Goal: Transaction & Acquisition: Purchase product/service

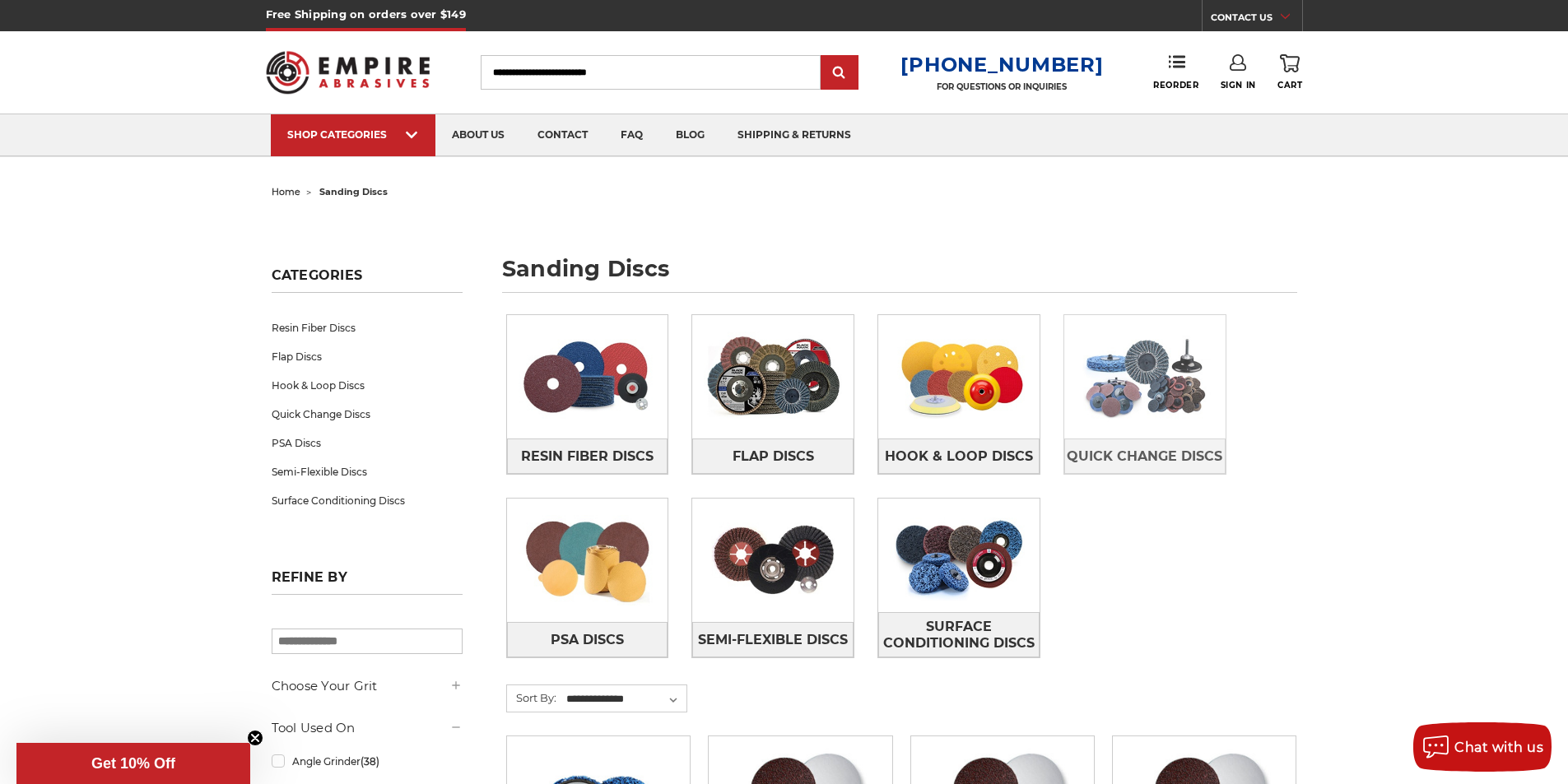
click at [1133, 369] on img at bounding box center [1145, 377] width 161 height 113
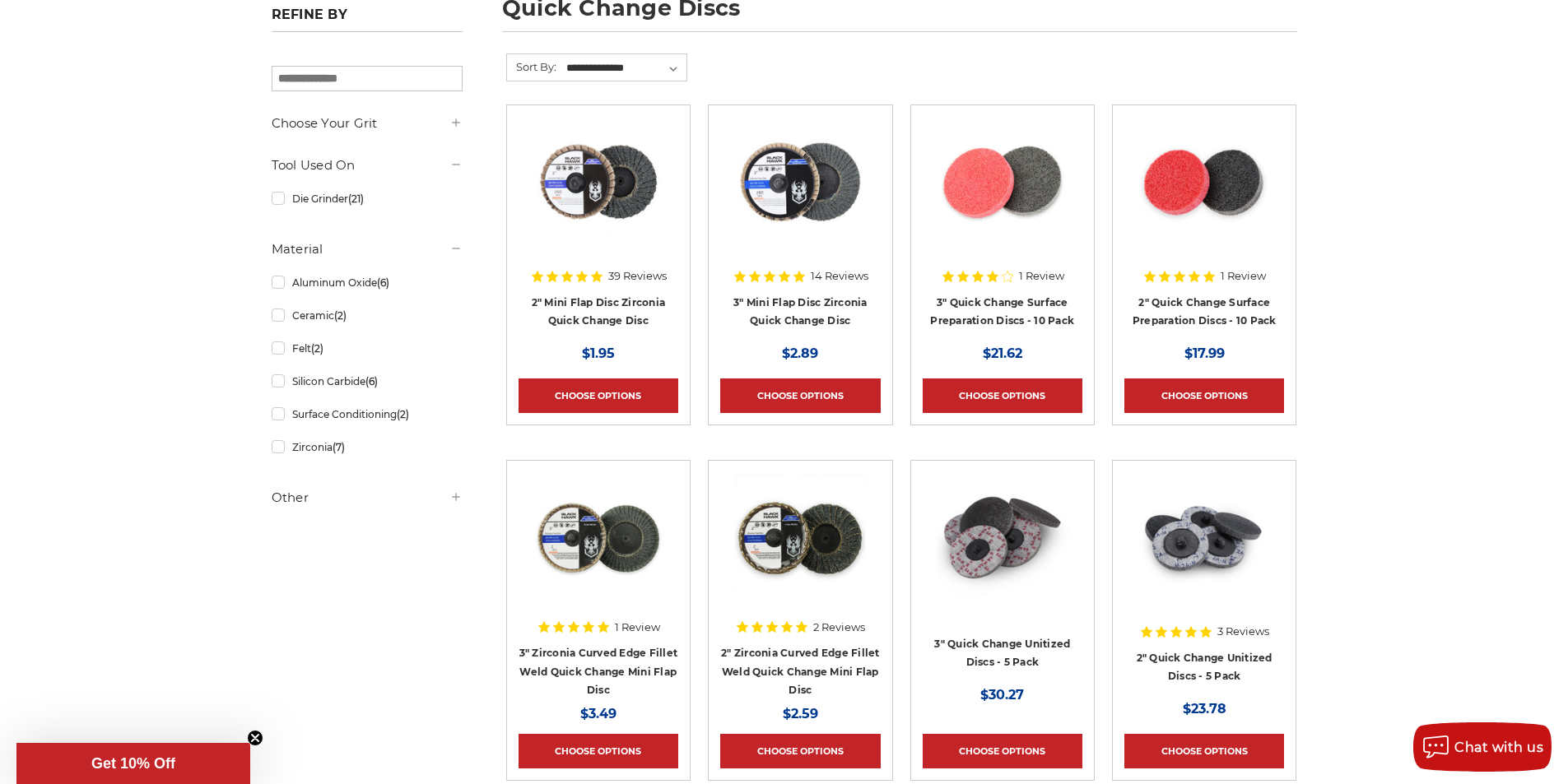
scroll to position [302, 0]
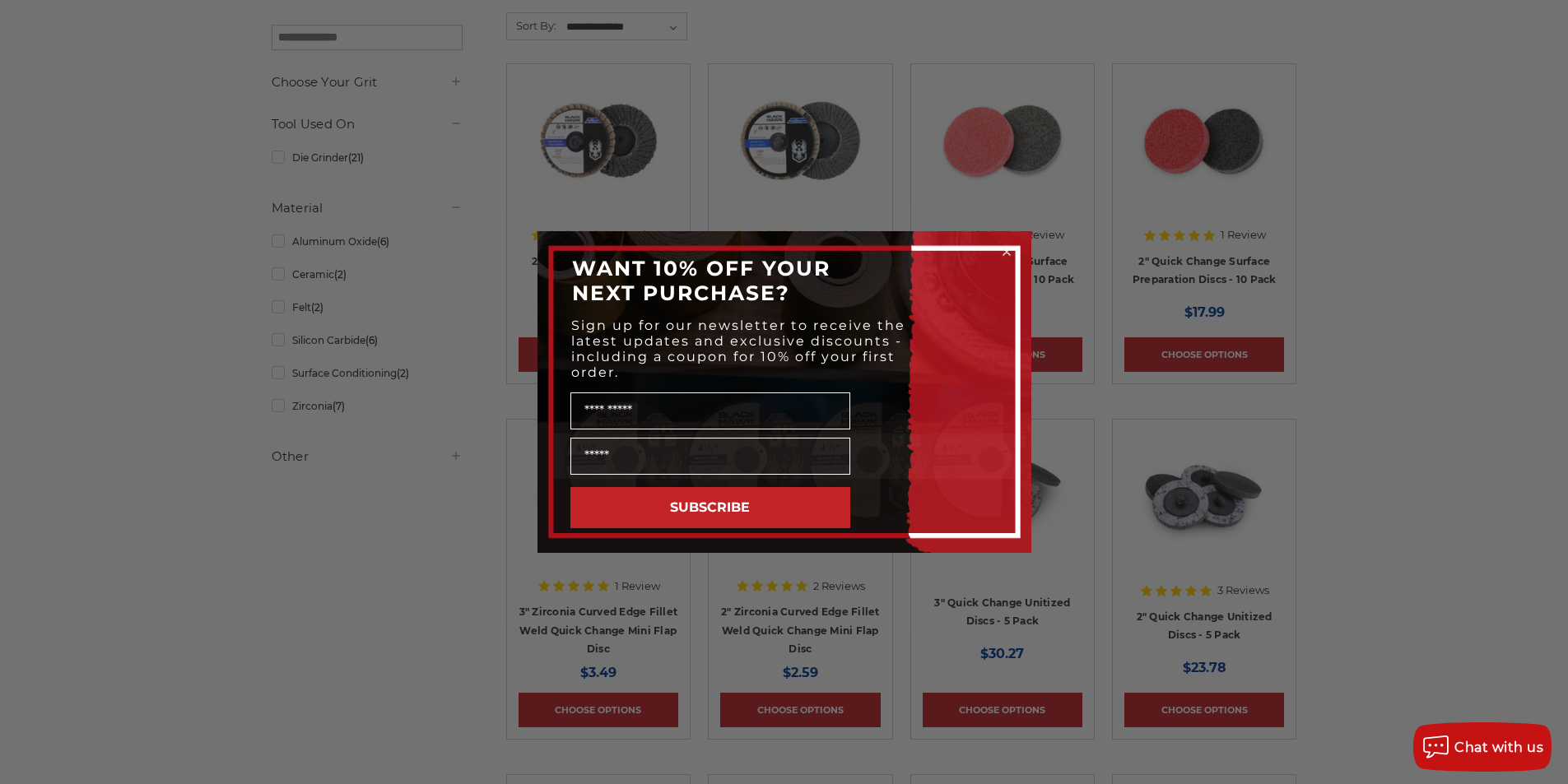
click at [1003, 253] on circle "Close dialog" at bounding box center [1006, 252] width 15 height 15
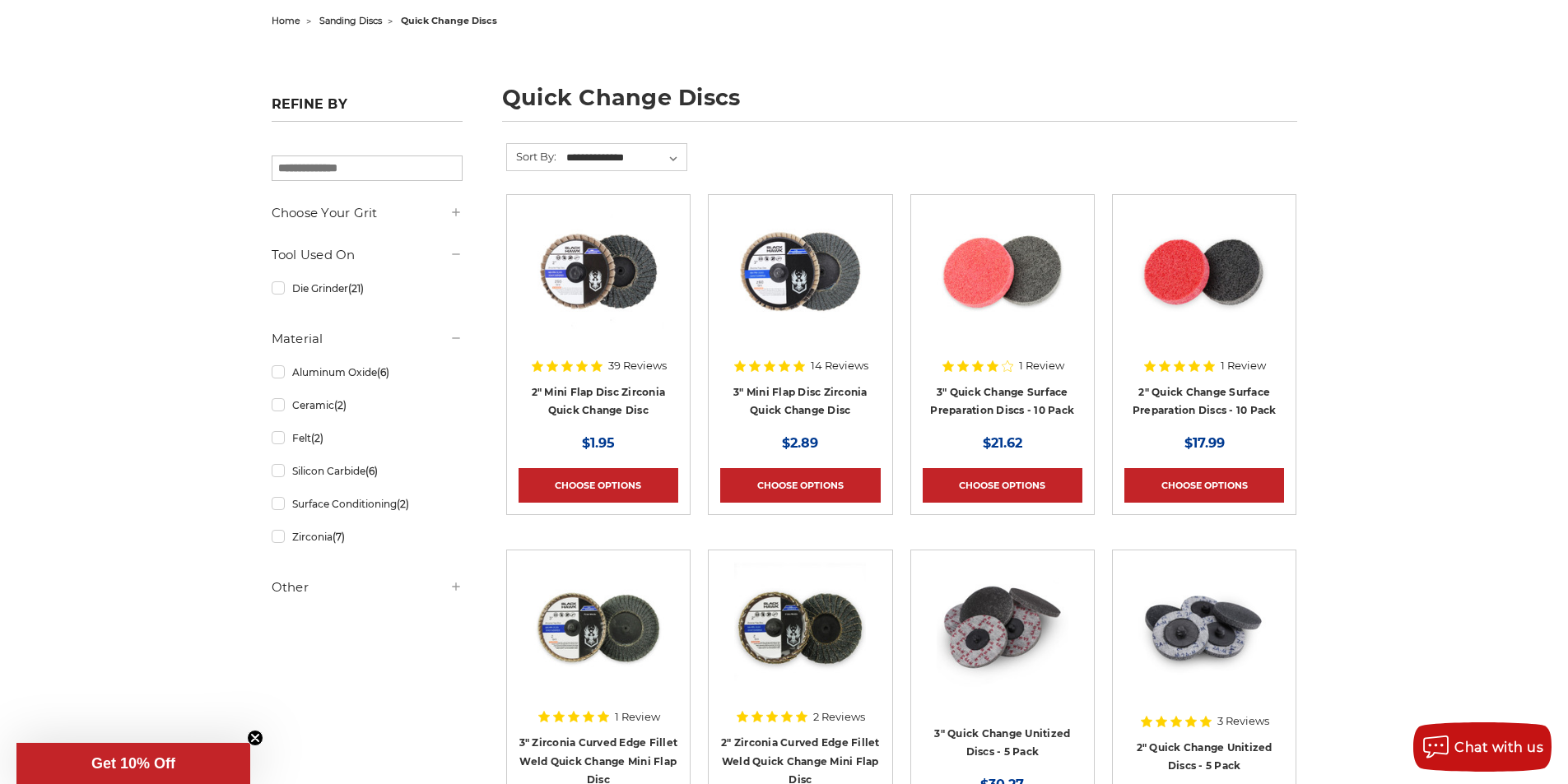
scroll to position [167, 0]
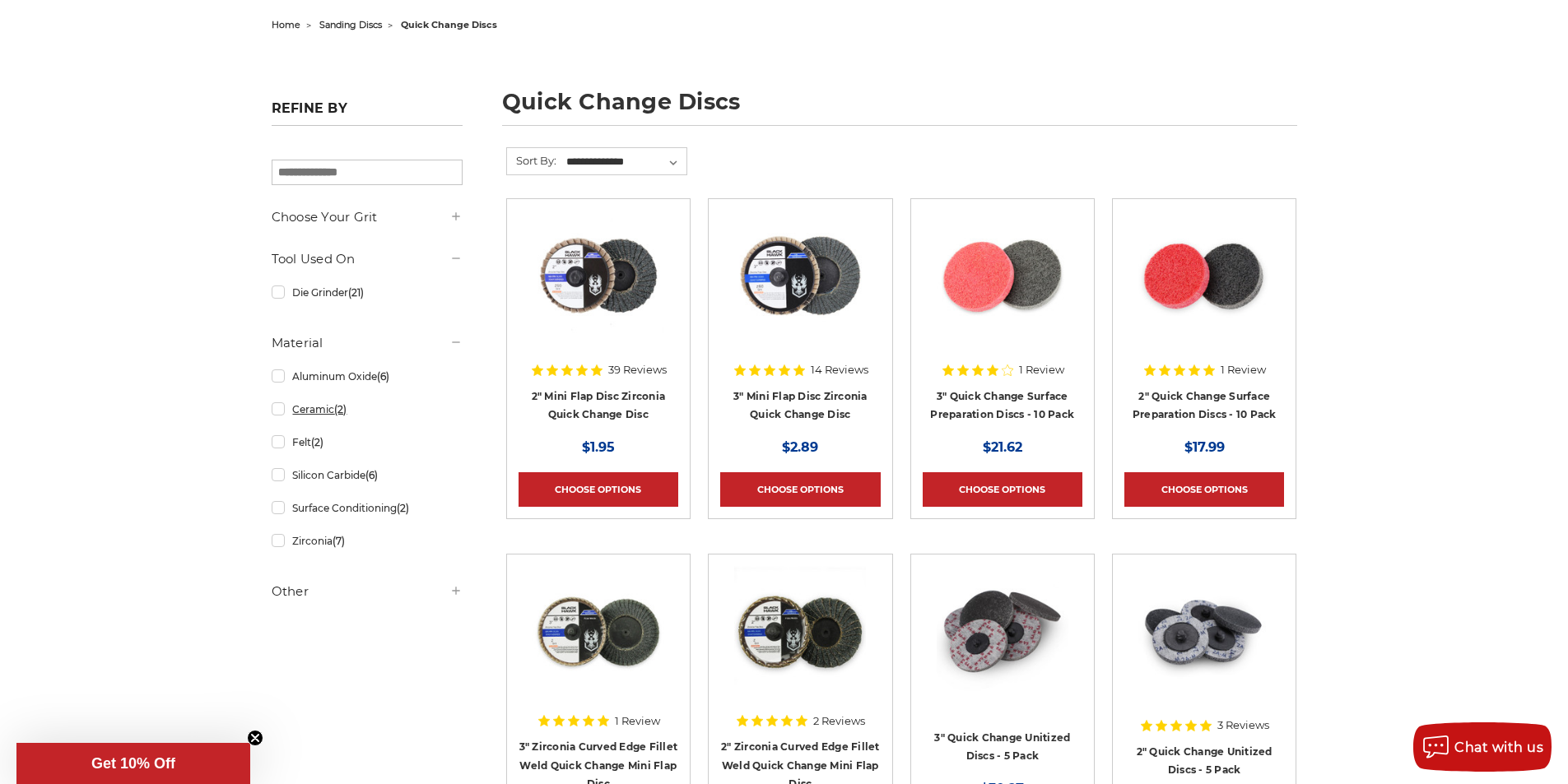
click at [276, 415] on link "Ceramic (2)" at bounding box center [367, 409] width 191 height 29
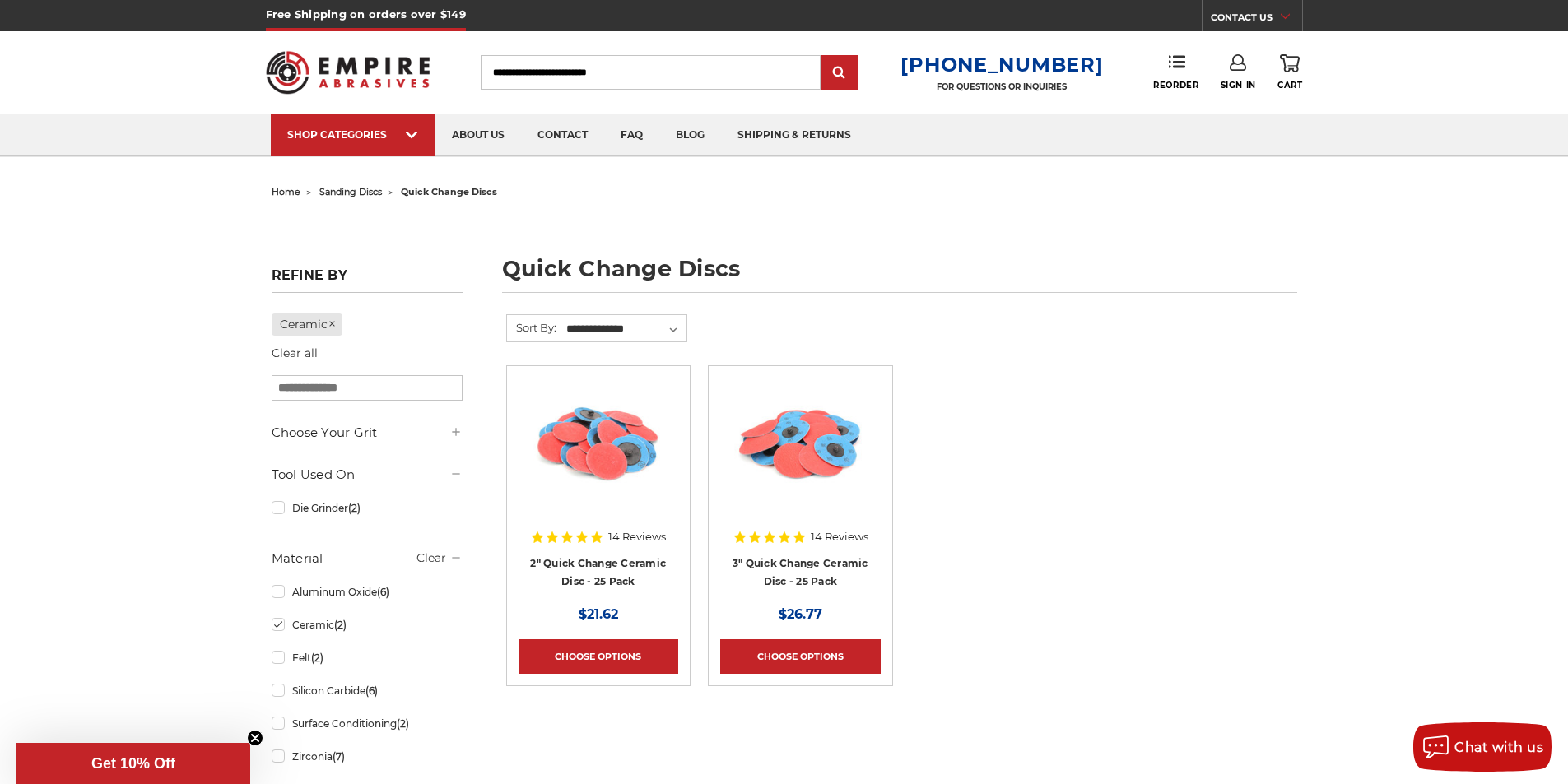
click at [839, 459] on img at bounding box center [799, 443] width 132 height 132
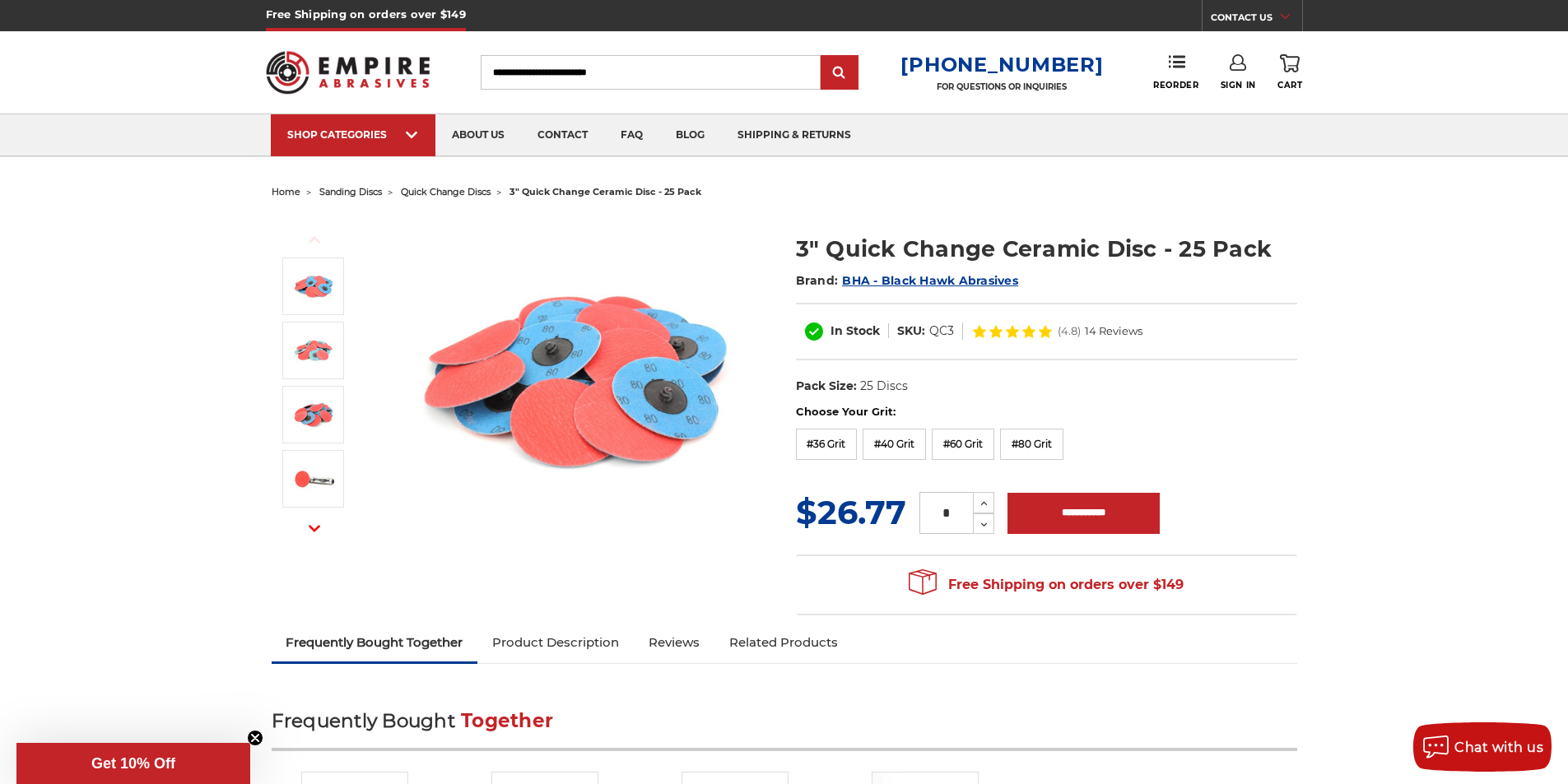
click at [669, 644] on link "Reviews" at bounding box center [674, 643] width 81 height 37
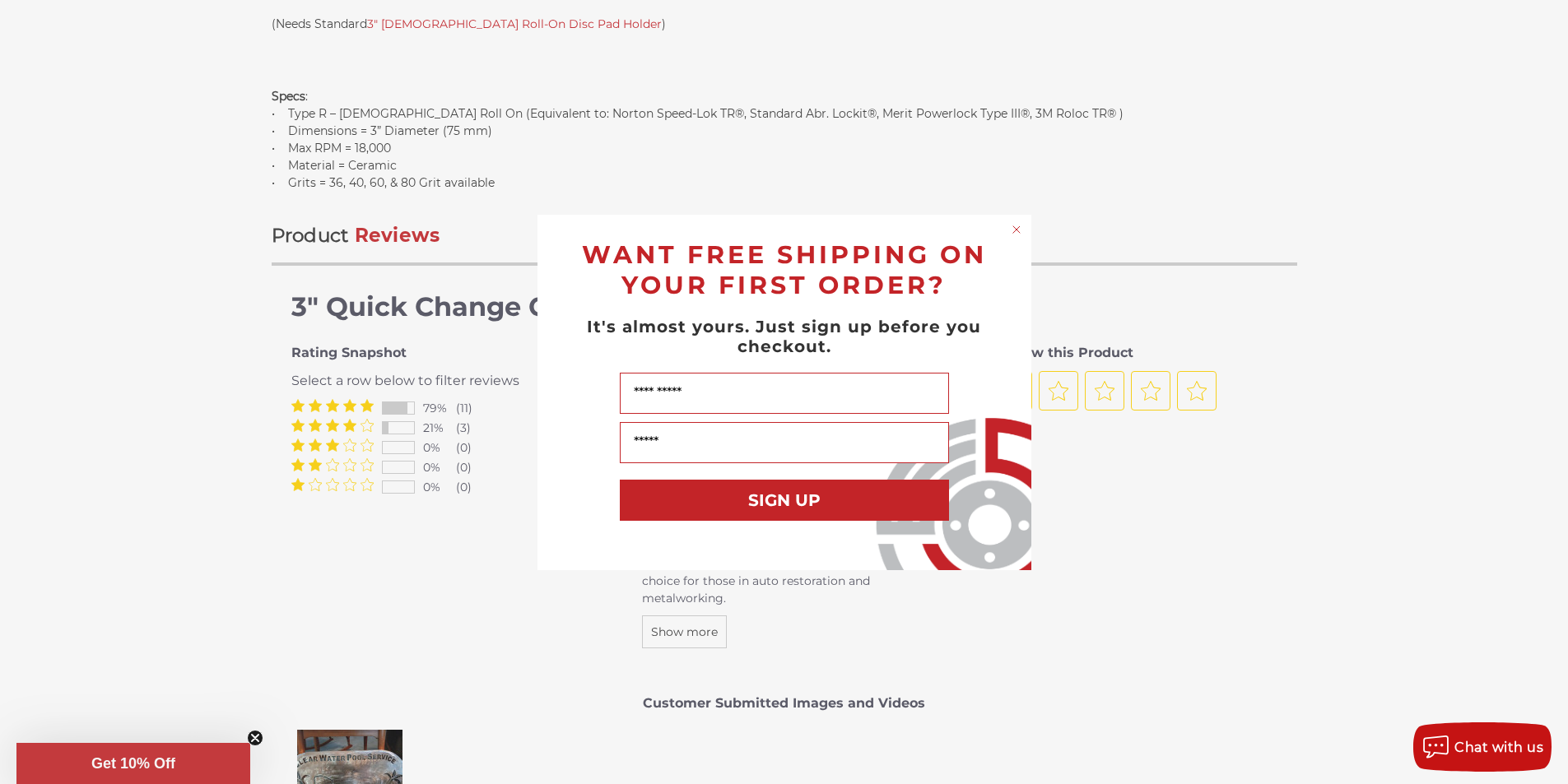
scroll to position [2167, 0]
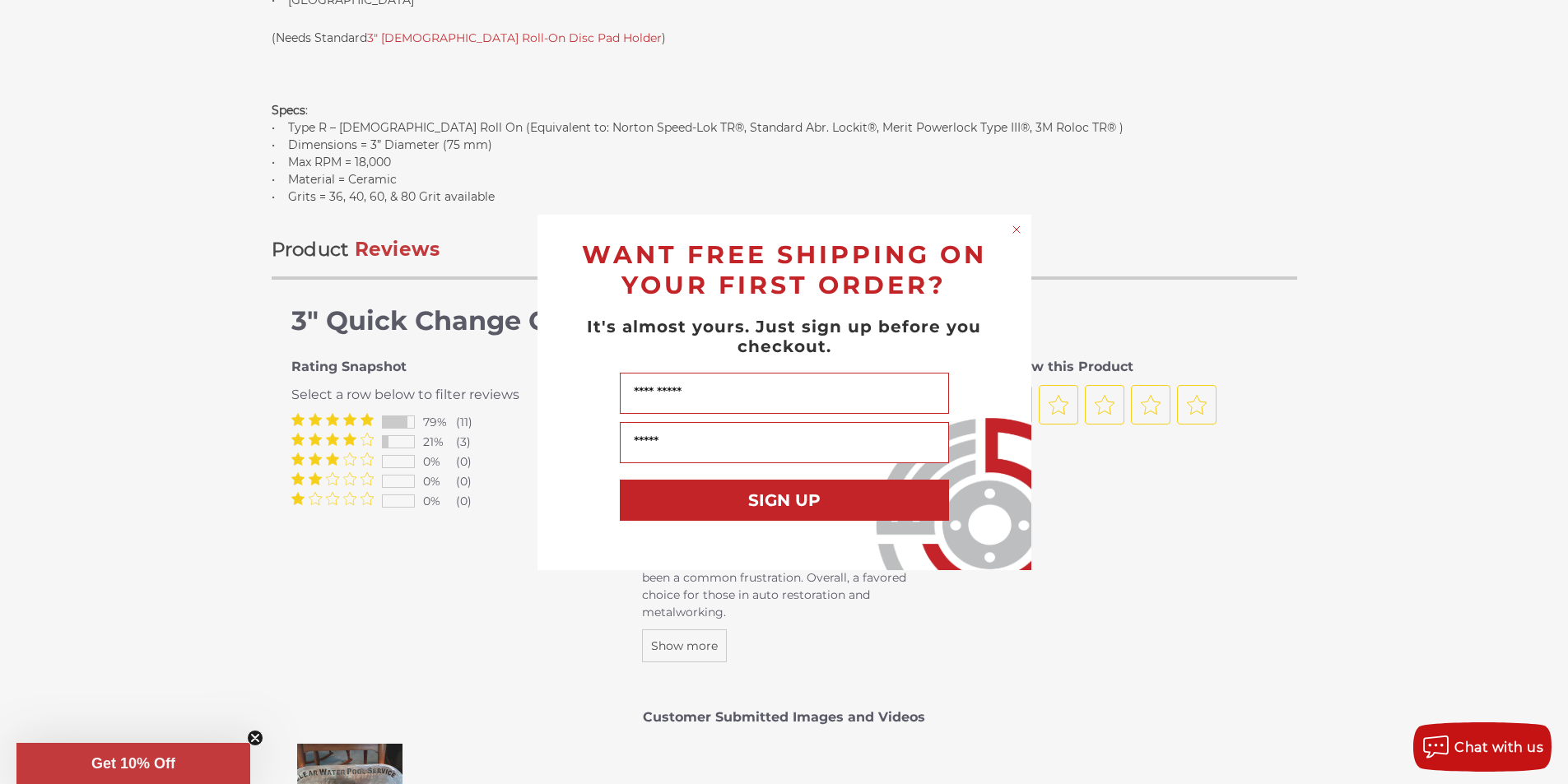
click at [1015, 227] on circle "Close dialog" at bounding box center [1016, 229] width 15 height 15
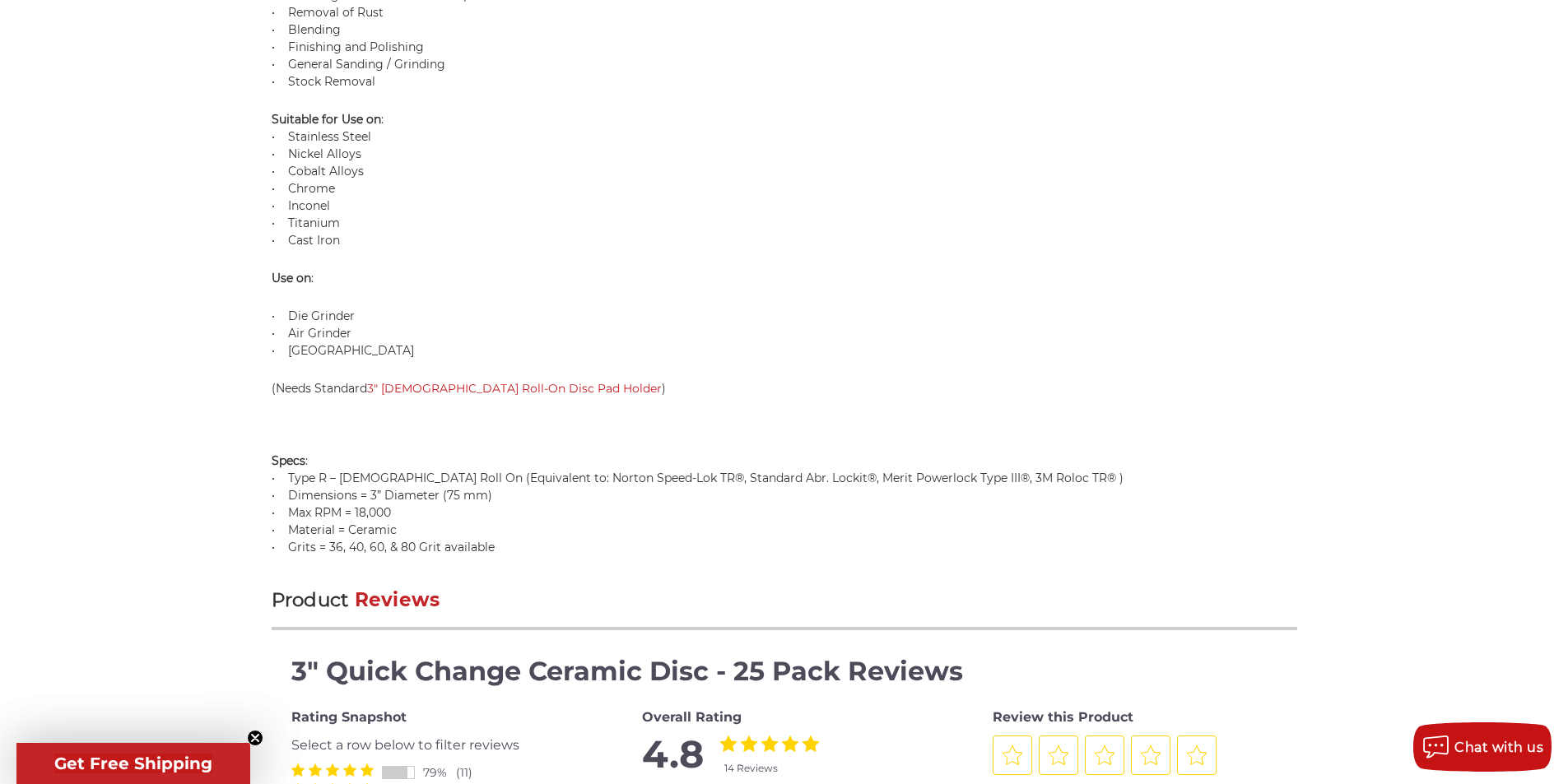
scroll to position [1795, 0]
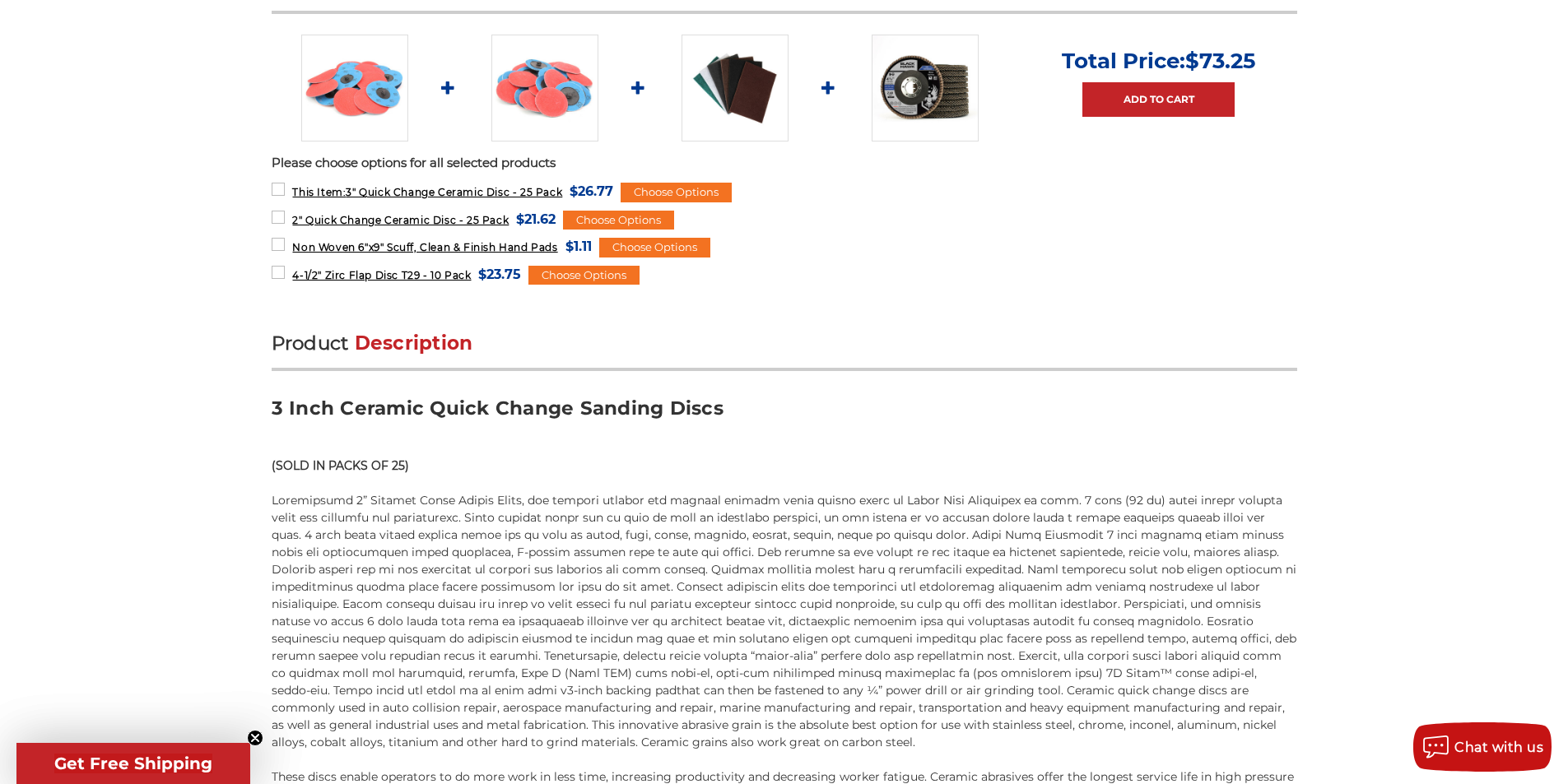
scroll to position [664, 0]
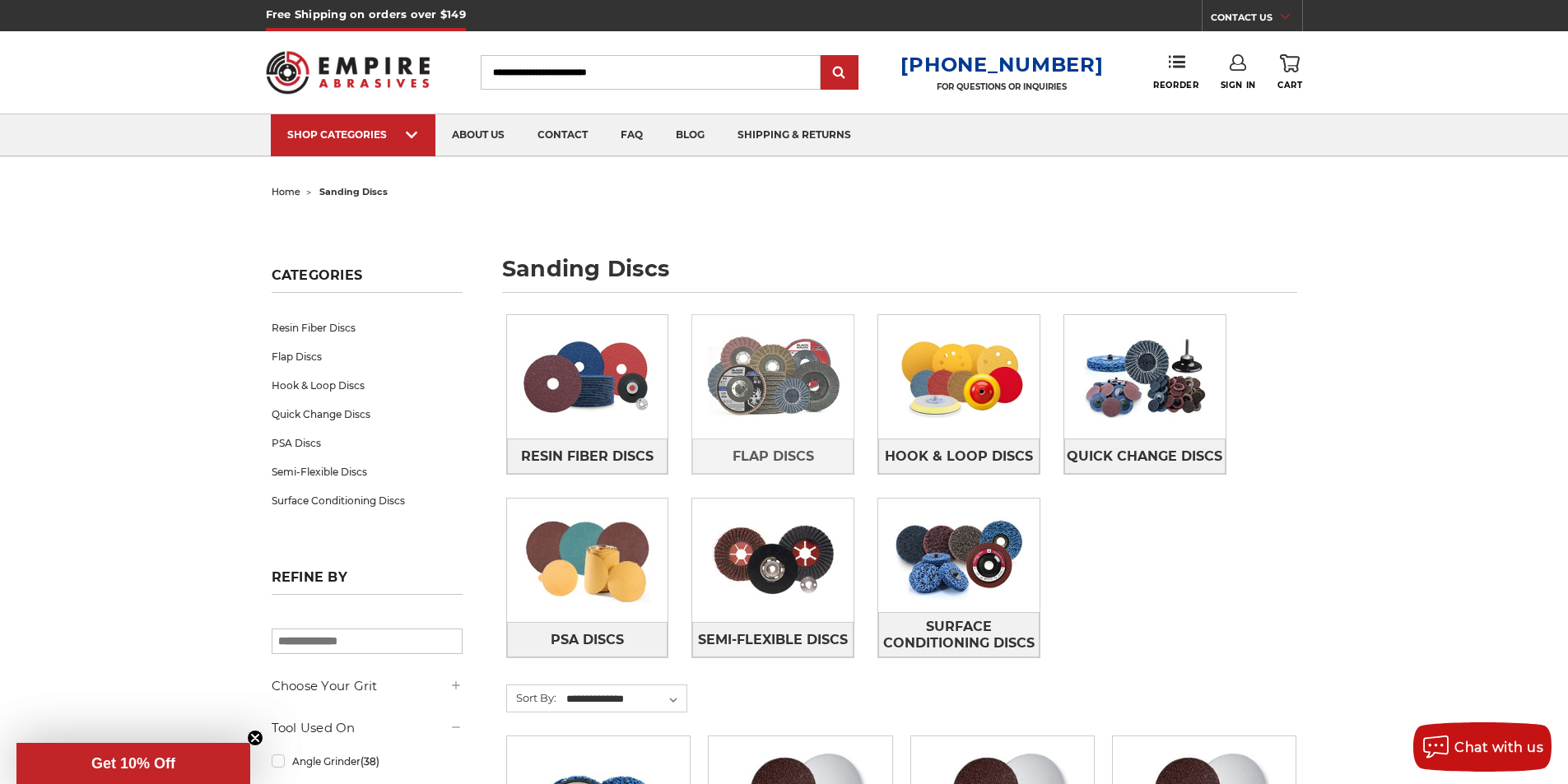
click at [766, 365] on img at bounding box center [772, 377] width 161 height 113
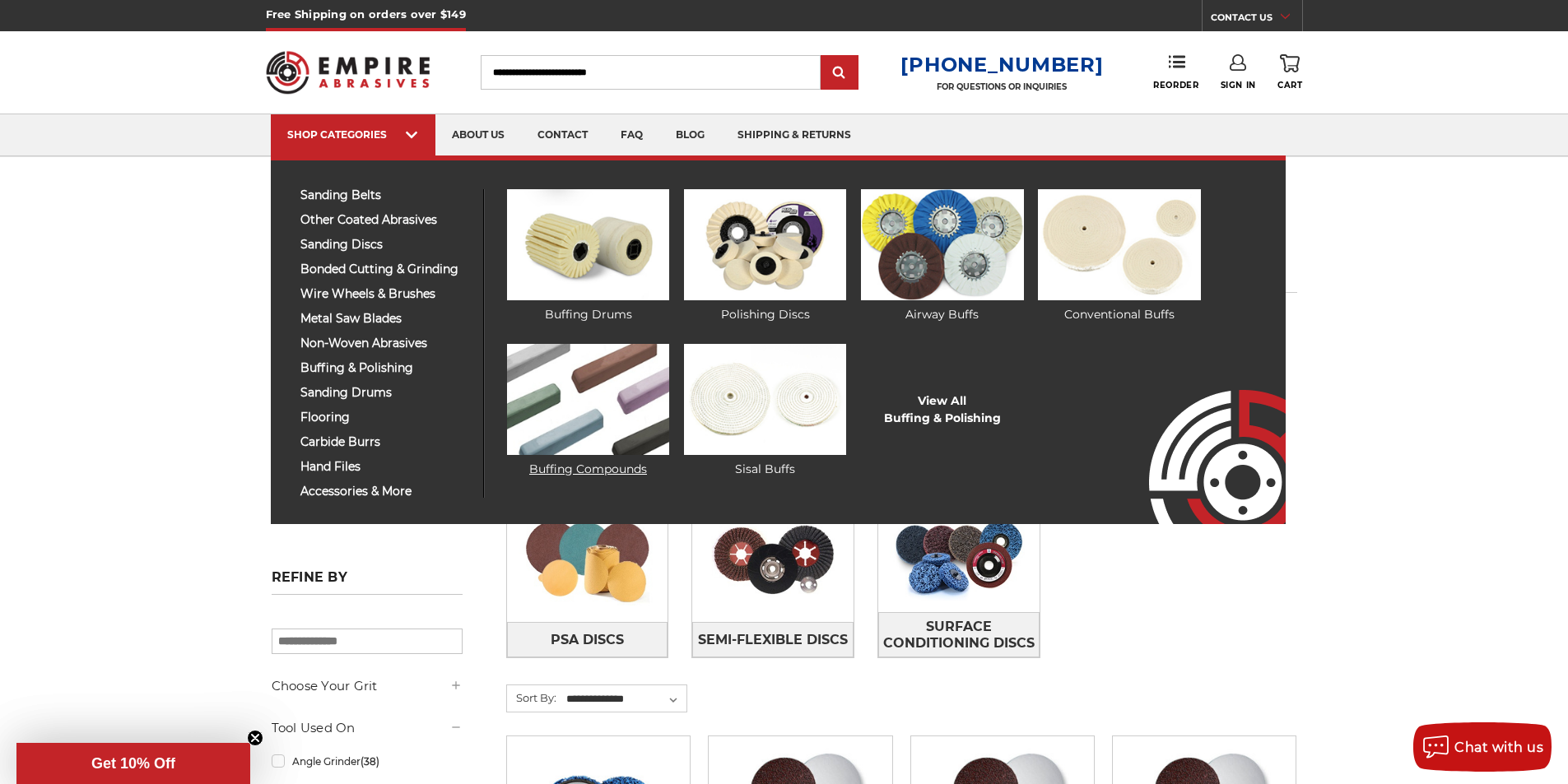
click at [570, 358] on img at bounding box center [588, 400] width 162 height 111
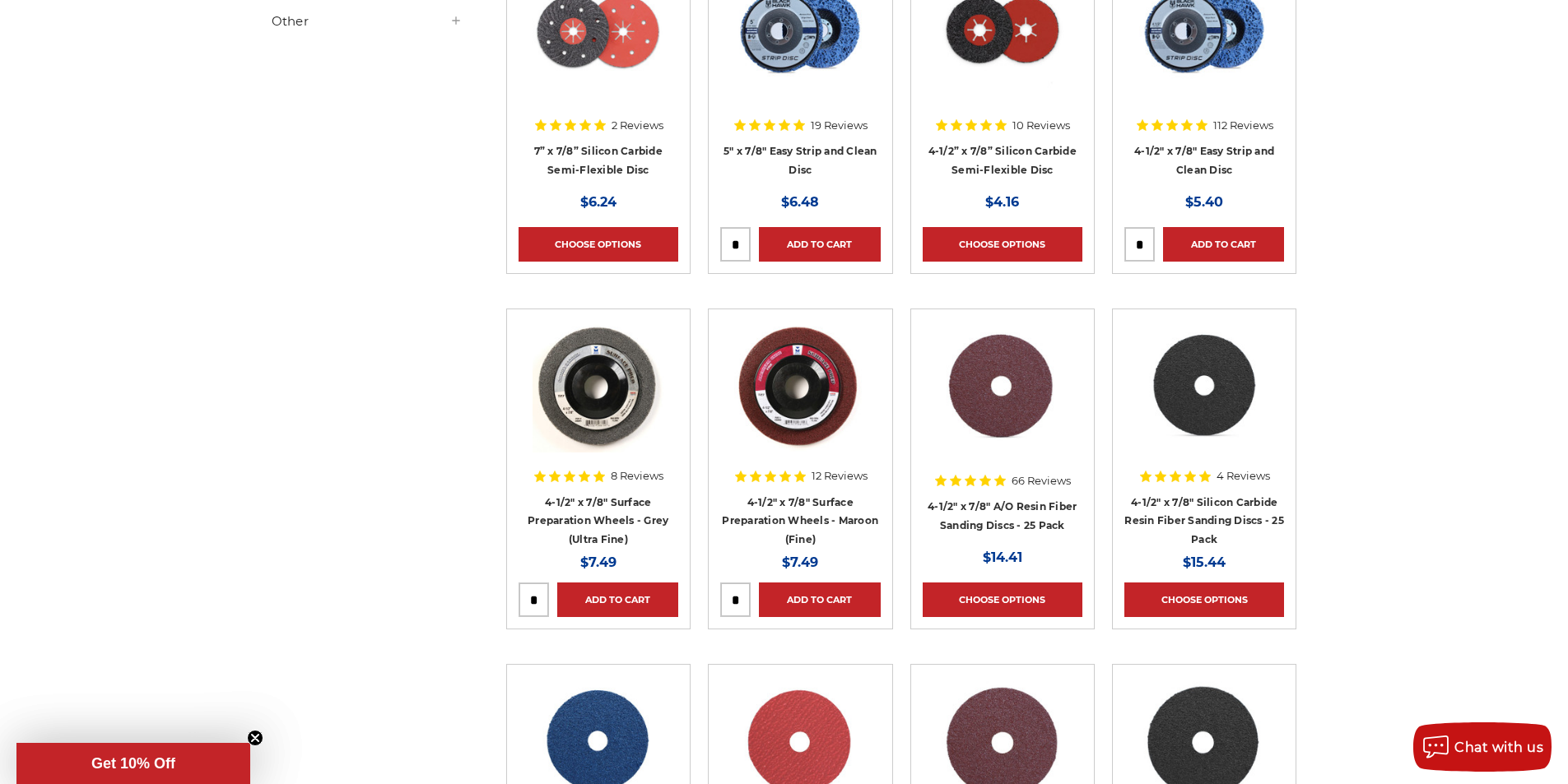
scroll to position [1150, 0]
